Goal: Check status: Check status

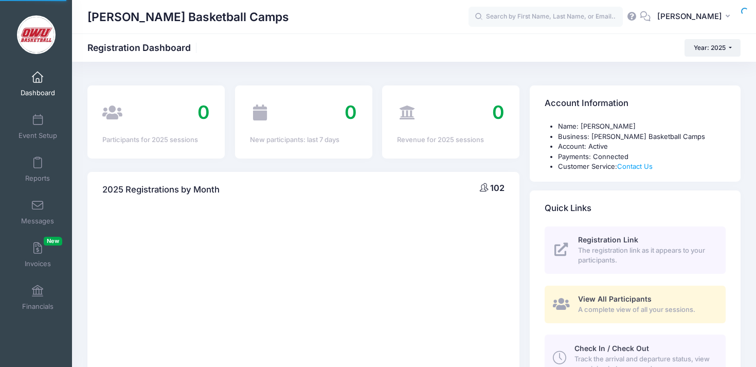
select select
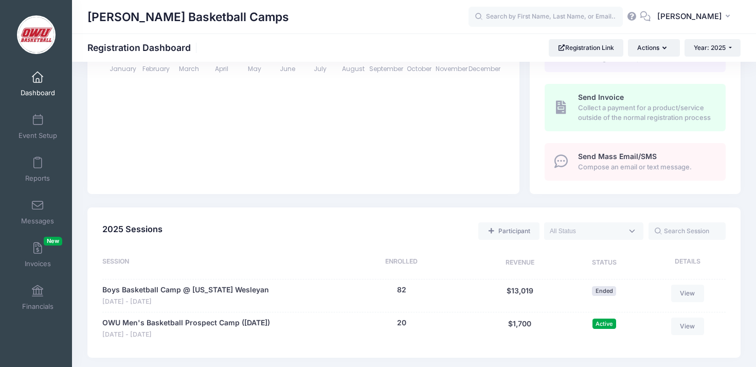
scroll to position [394, 0]
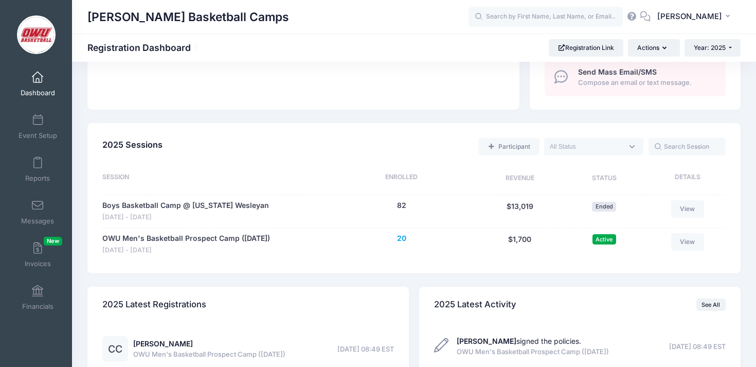
click at [402, 240] on button "20" at bounding box center [401, 238] width 9 height 11
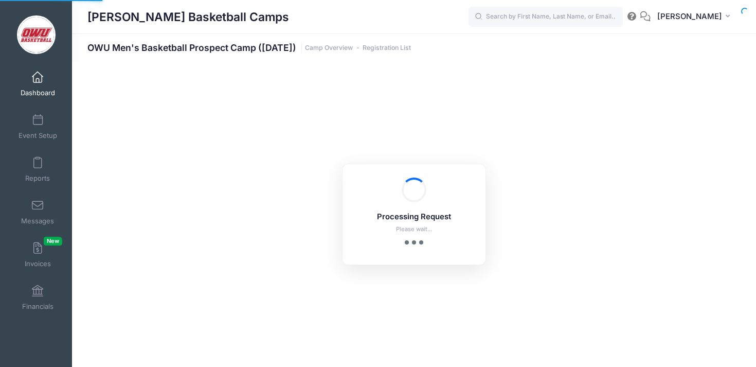
select select "10"
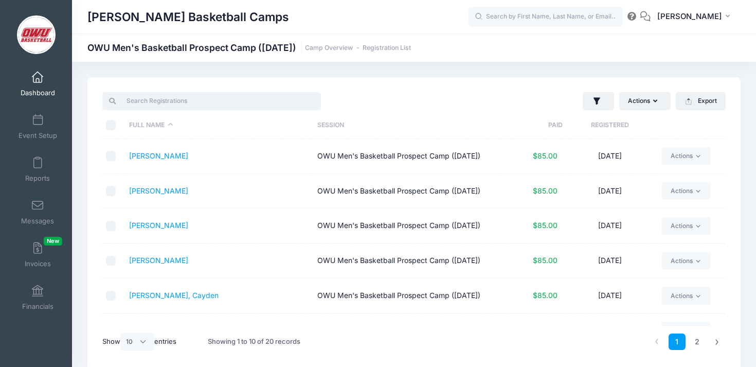
click at [212, 98] on input "search" at bounding box center [211, 100] width 218 height 17
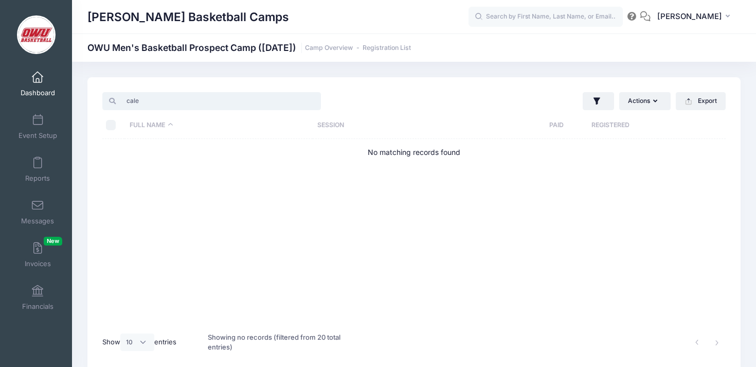
type input "caleb"
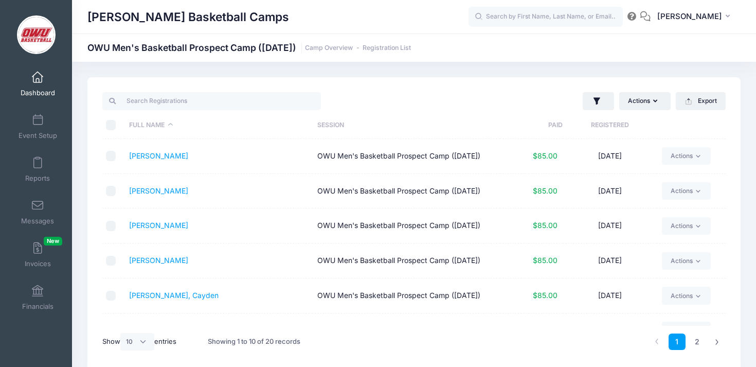
click at [380, 90] on div at bounding box center [256, 100] width 317 height 21
